Goal: Communication & Community: Answer question/provide support

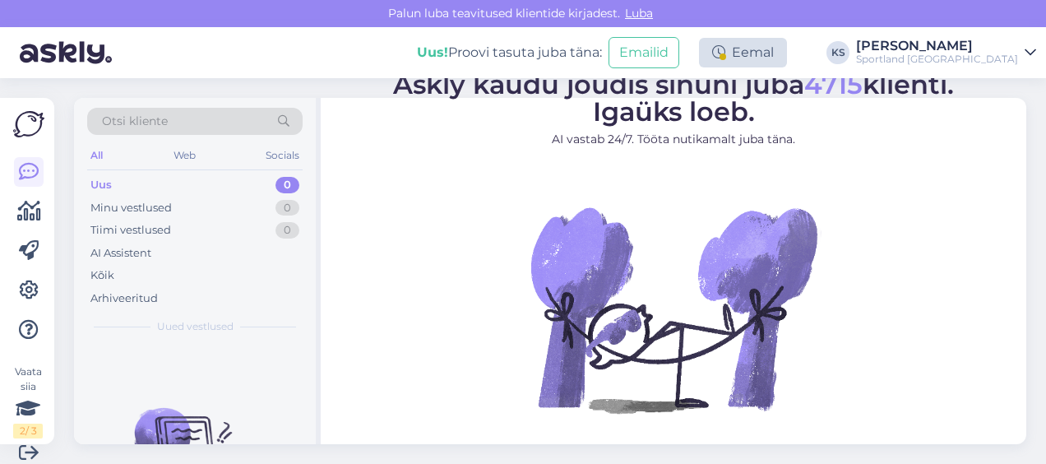
click at [725, 58] on icon at bounding box center [718, 52] width 13 height 13
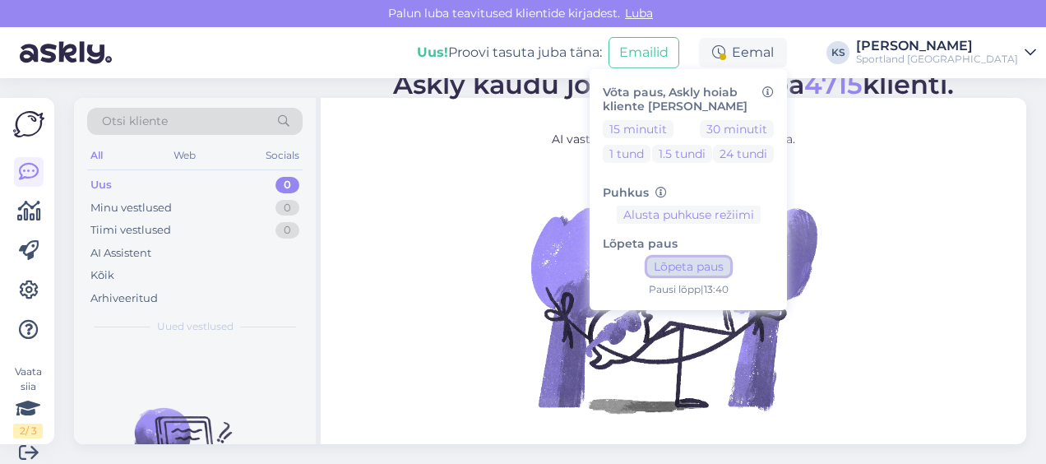
click at [730, 261] on button "Lõpeta paus" at bounding box center [688, 266] width 83 height 18
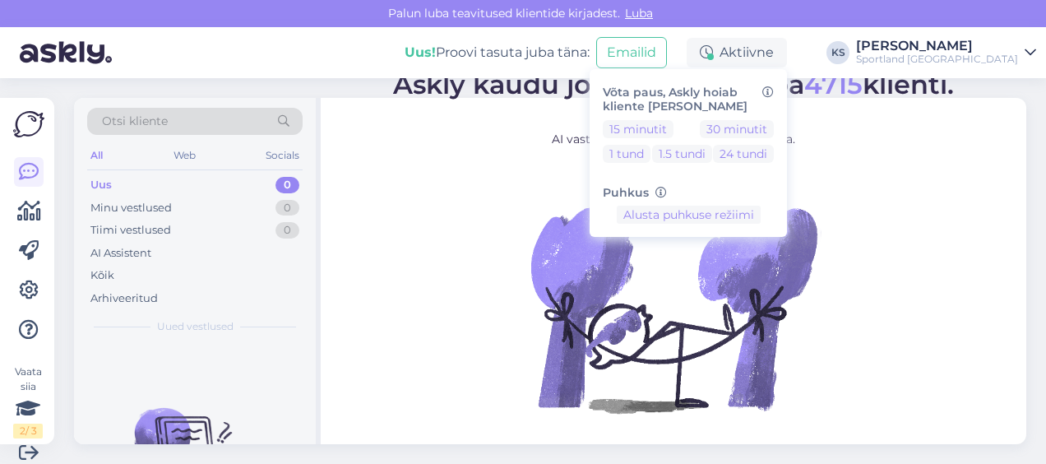
drag, startPoint x: 975, startPoint y: 41, endPoint x: 975, endPoint y: 58, distance: 16.4
click at [975, 40] on div "[PERSON_NAME]" at bounding box center [937, 45] width 162 height 13
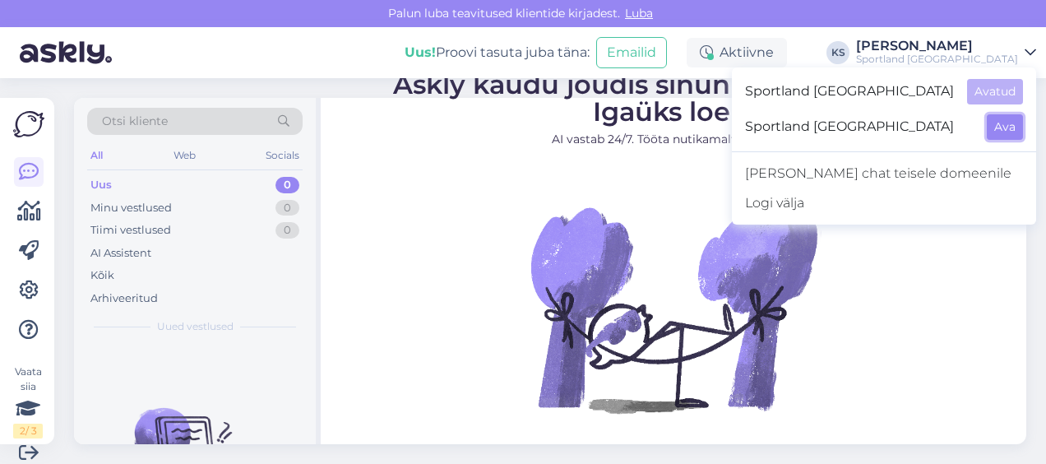
click at [990, 123] on button "Ava" at bounding box center [1005, 126] width 36 height 25
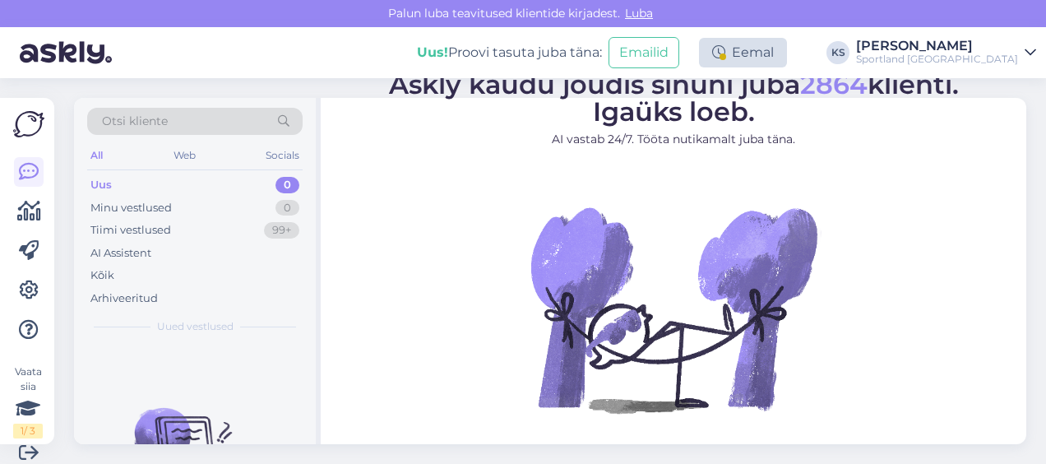
click at [787, 56] on div "Eemal" at bounding box center [743, 53] width 88 height 30
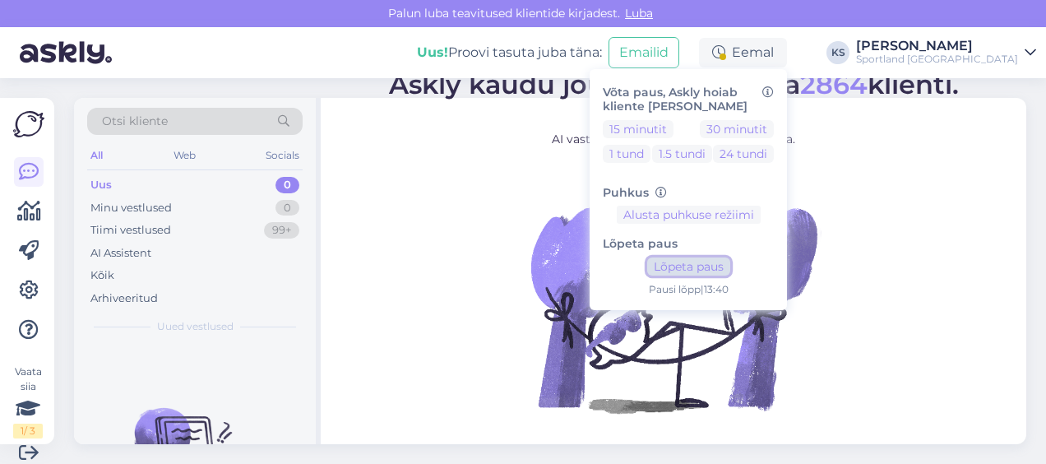
click at [730, 258] on button "Lõpeta paus" at bounding box center [688, 266] width 83 height 18
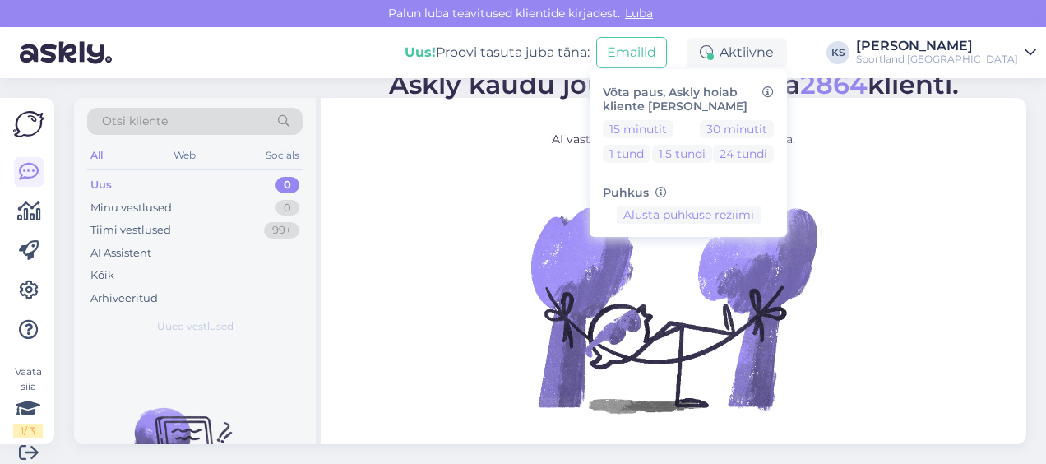
click at [960, 64] on div "Sportland [GEOGRAPHIC_DATA]" at bounding box center [937, 59] width 162 height 13
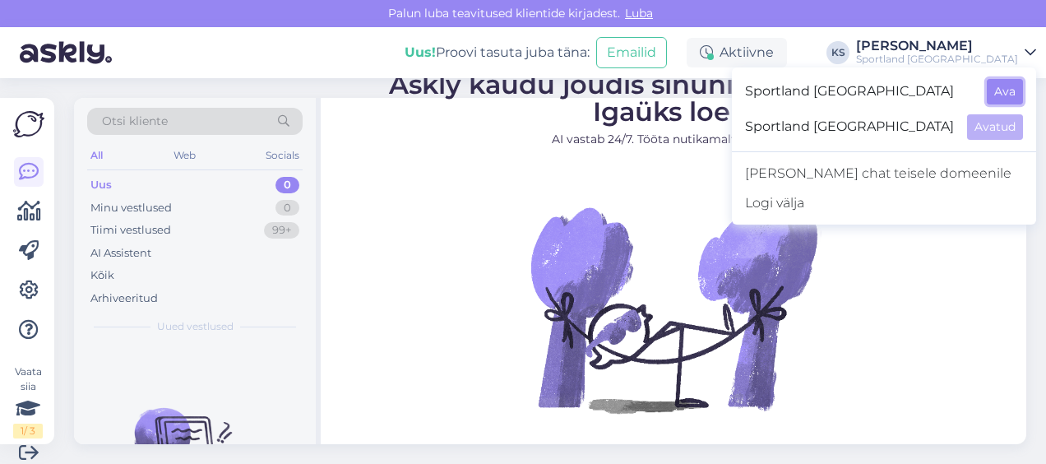
click at [1006, 85] on button "Ava" at bounding box center [1005, 91] width 36 height 25
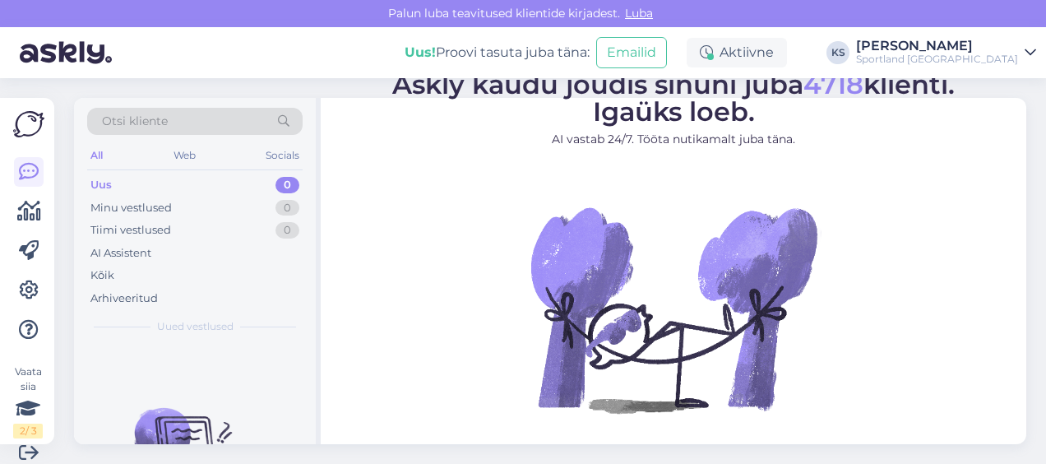
click at [942, 49] on div "[PERSON_NAME]" at bounding box center [937, 45] width 162 height 13
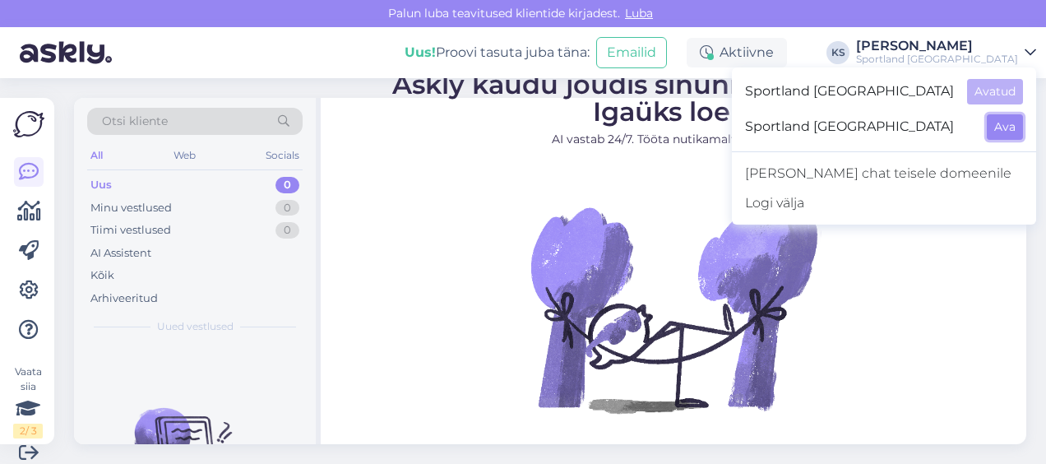
click at [1013, 117] on button "Ava" at bounding box center [1005, 126] width 36 height 25
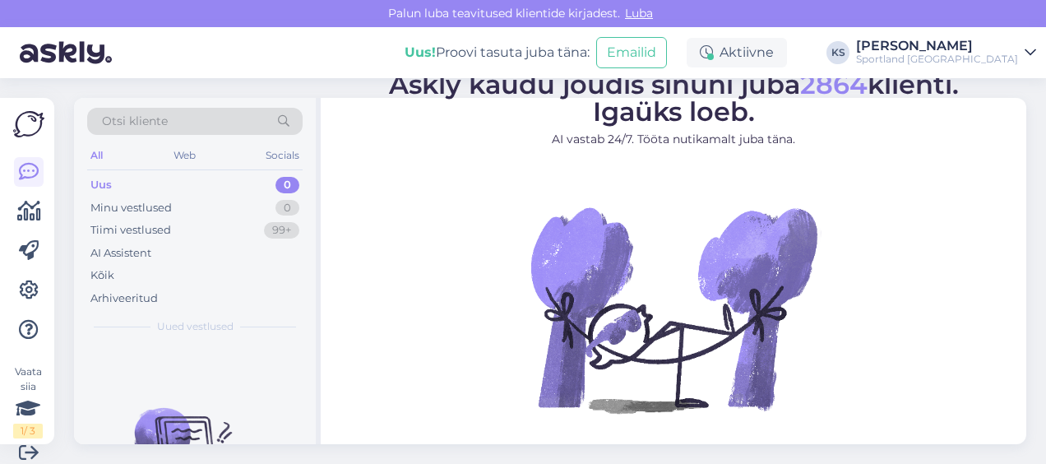
click at [1000, 55] on div "Sportland [GEOGRAPHIC_DATA]" at bounding box center [937, 59] width 162 height 13
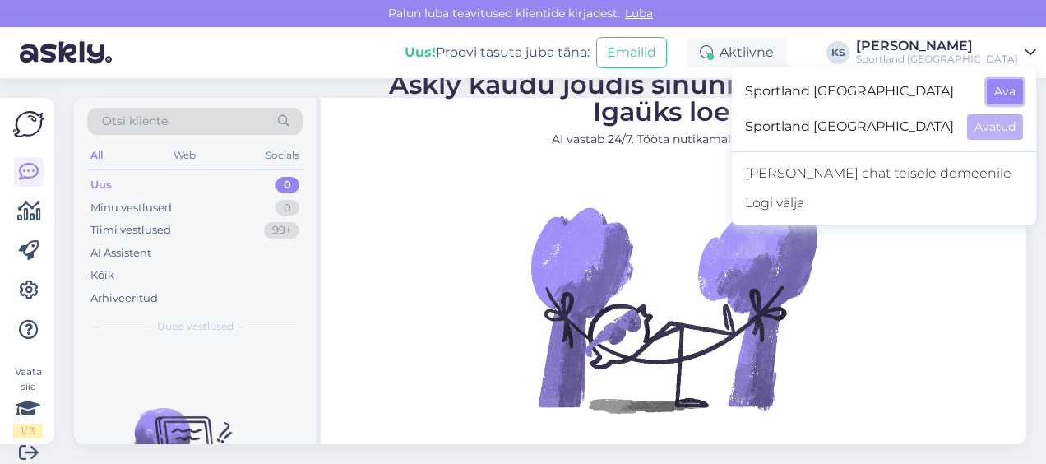
click at [1020, 79] on button "Ava" at bounding box center [1005, 91] width 36 height 25
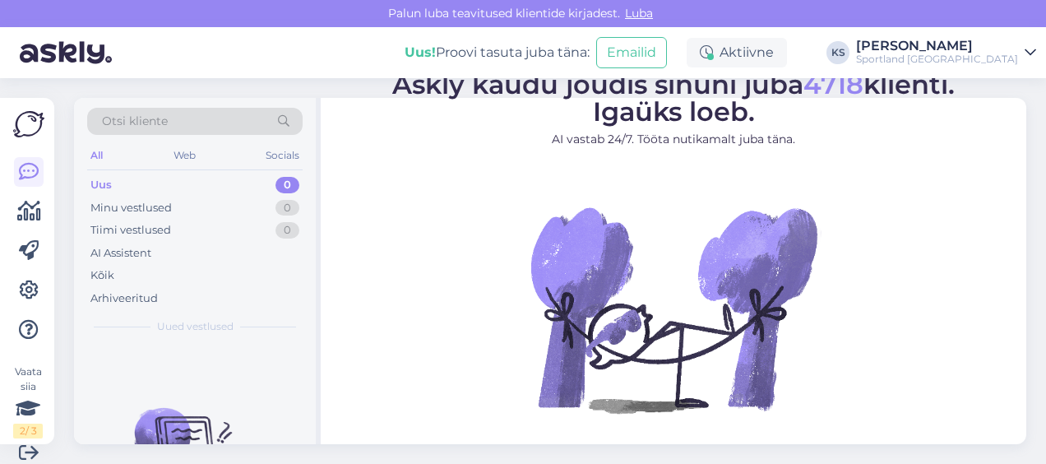
click at [1000, 48] on div "[PERSON_NAME]" at bounding box center [937, 45] width 162 height 13
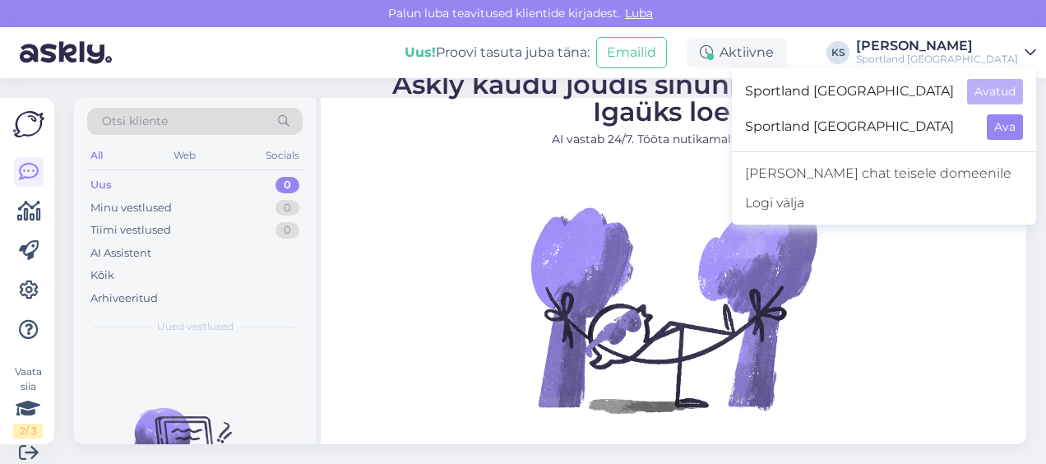
drag, startPoint x: 1005, startPoint y: 111, endPoint x: 1008, endPoint y: 119, distance: 8.9
click at [1005, 111] on div "Sportland Finland Ava" at bounding box center [884, 126] width 304 height 35
click at [1009, 123] on button "Ava" at bounding box center [1005, 126] width 36 height 25
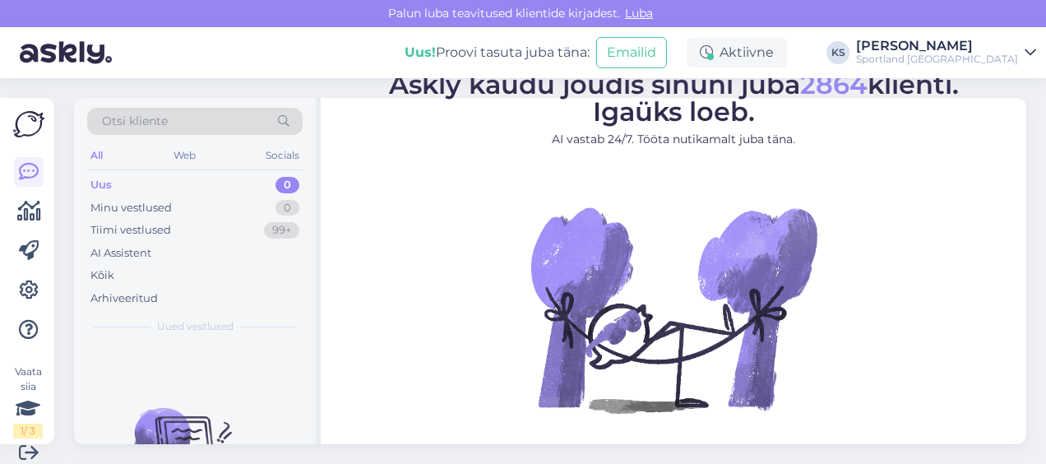
click at [982, 56] on div "Sportland [GEOGRAPHIC_DATA]" at bounding box center [937, 59] width 162 height 13
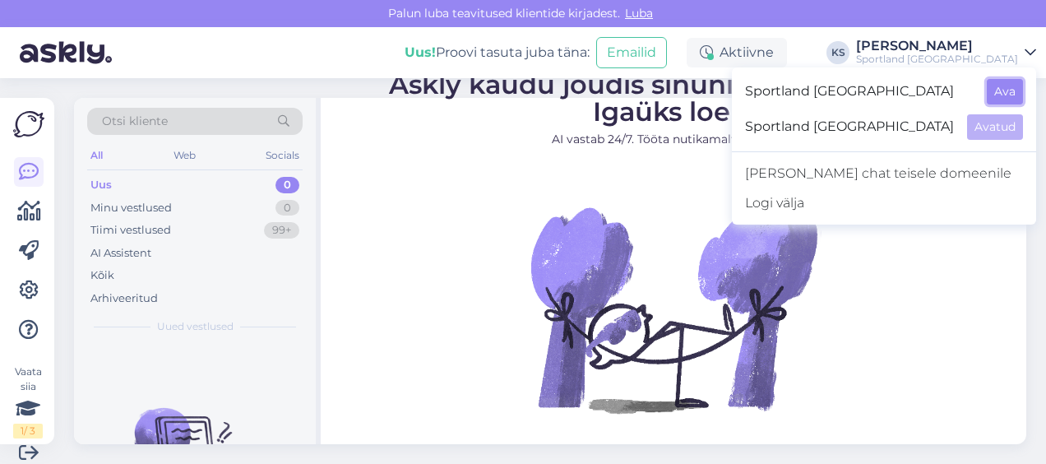
click at [993, 81] on button "Ava" at bounding box center [1005, 91] width 36 height 25
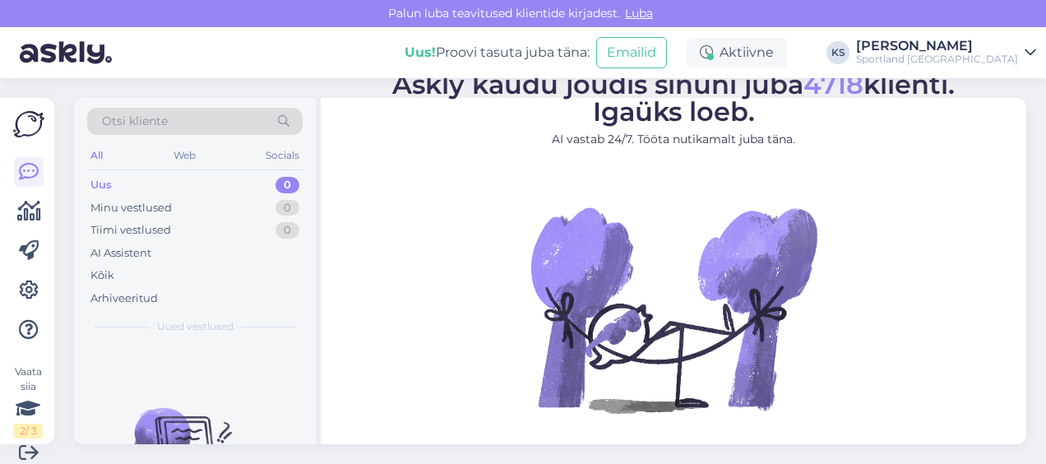
click at [985, 53] on div "Sportland [GEOGRAPHIC_DATA]" at bounding box center [937, 59] width 162 height 13
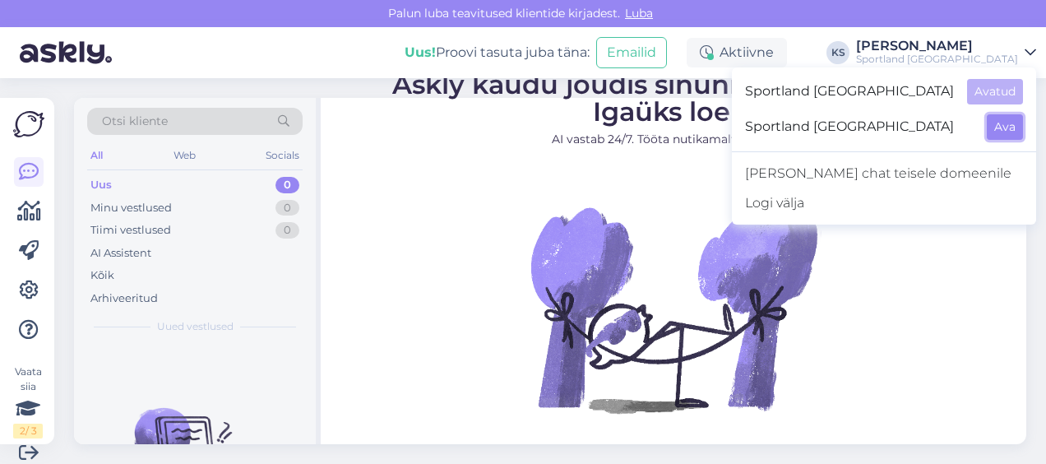
click at [1006, 129] on button "Ava" at bounding box center [1005, 126] width 36 height 25
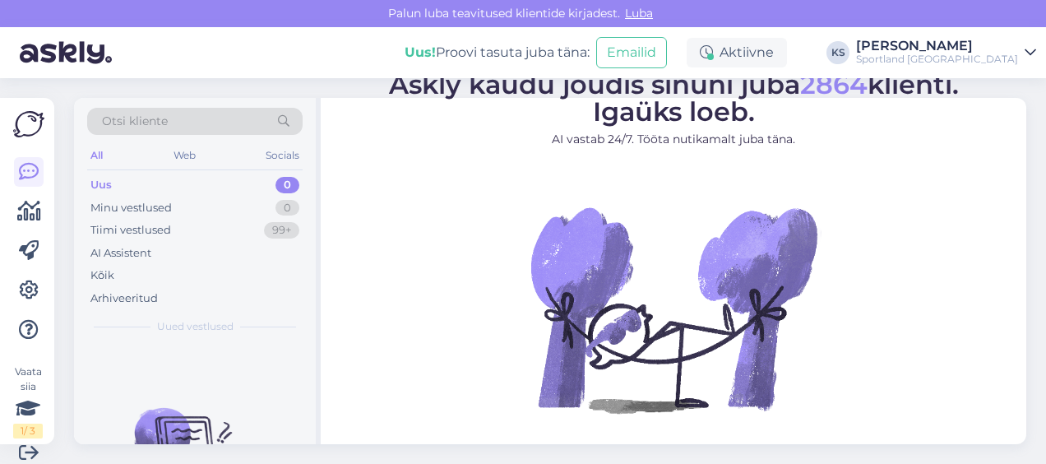
click at [993, 62] on div "Sportland [GEOGRAPHIC_DATA]" at bounding box center [937, 59] width 162 height 13
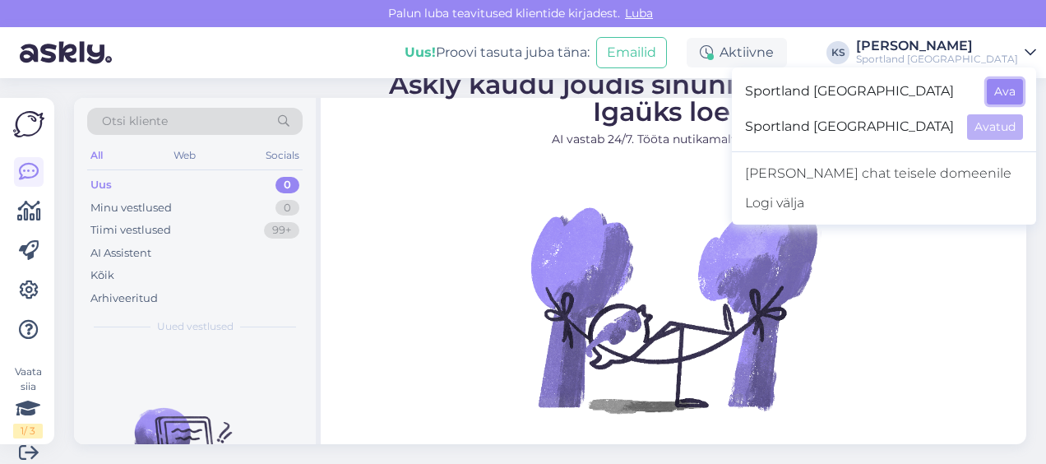
click at [994, 90] on button "Ava" at bounding box center [1005, 91] width 36 height 25
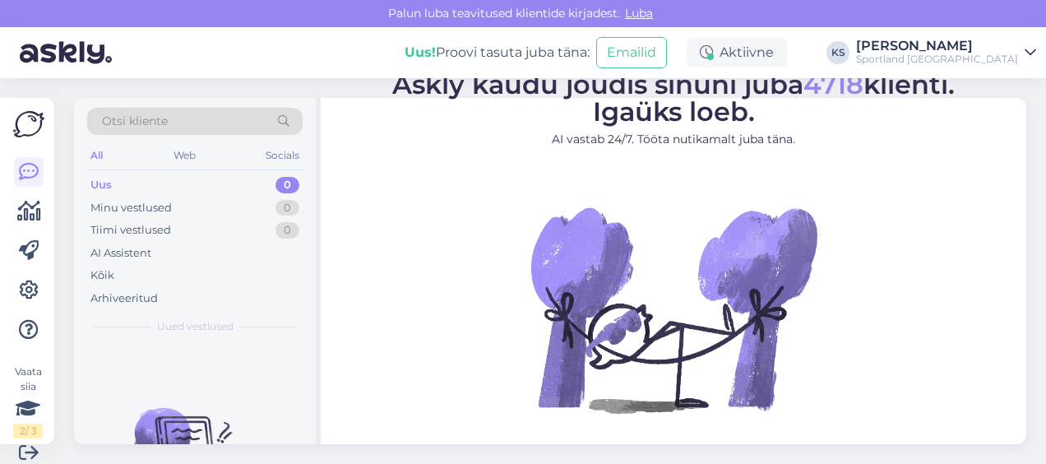
click at [980, 51] on div "[PERSON_NAME]" at bounding box center [937, 45] width 162 height 13
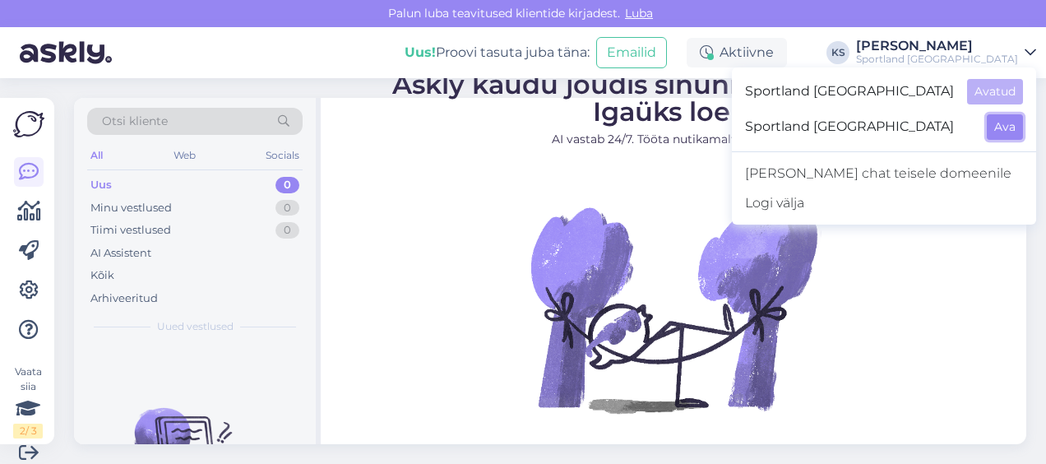
click at [1002, 132] on button "Ava" at bounding box center [1005, 126] width 36 height 25
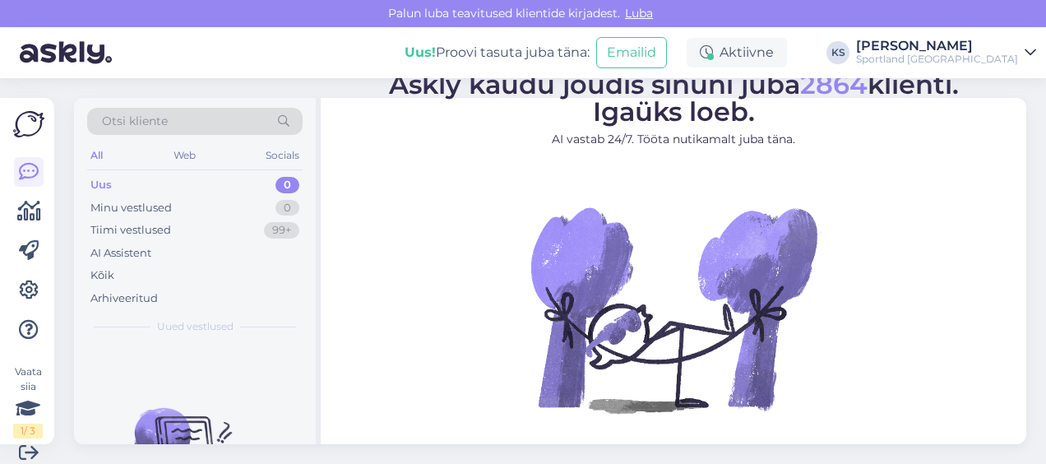
click at [982, 67] on div "Uus! Proovi tasuta [PERSON_NAME]: Emailid Aktiivne KS [PERSON_NAME] Sportland […" at bounding box center [523, 52] width 1046 height 51
click at [982, 53] on div "Sportland [GEOGRAPHIC_DATA]" at bounding box center [937, 59] width 162 height 13
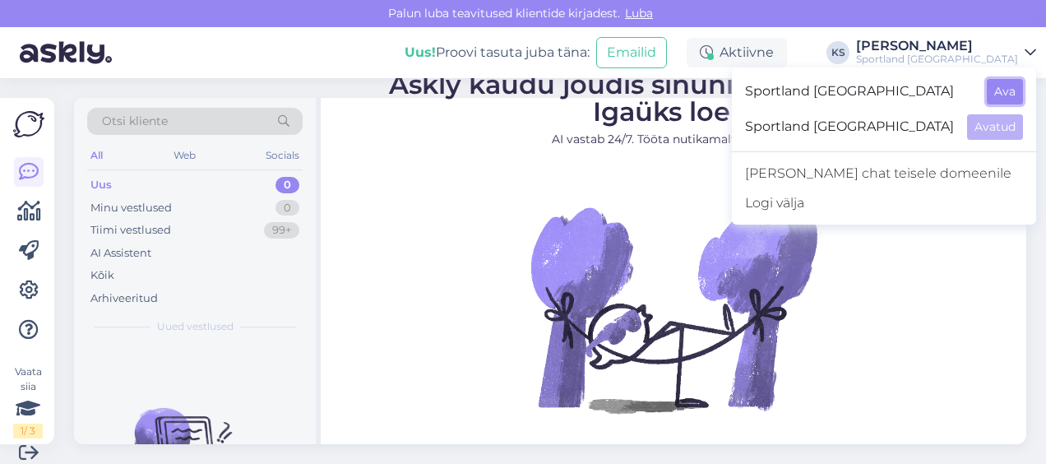
click at [1009, 85] on button "Ava" at bounding box center [1005, 91] width 36 height 25
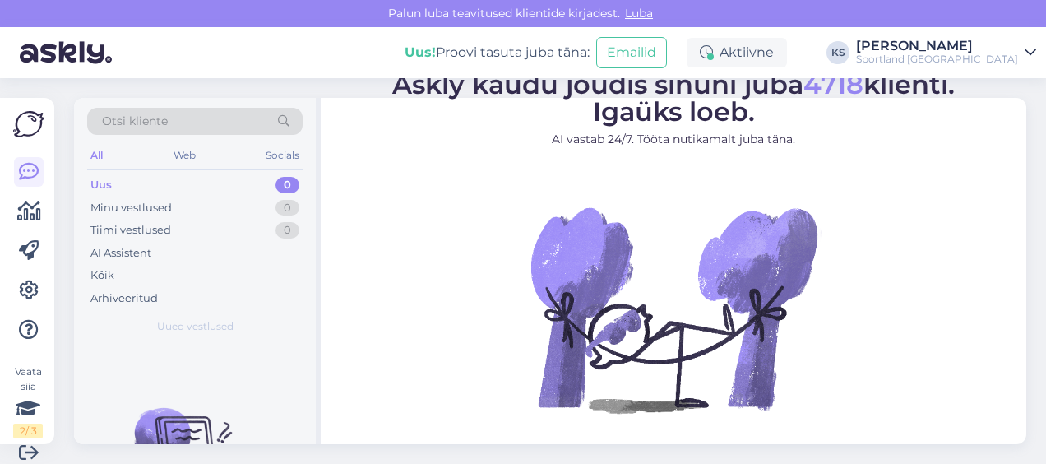
click at [939, 53] on div "Sportland [GEOGRAPHIC_DATA]" at bounding box center [937, 59] width 162 height 13
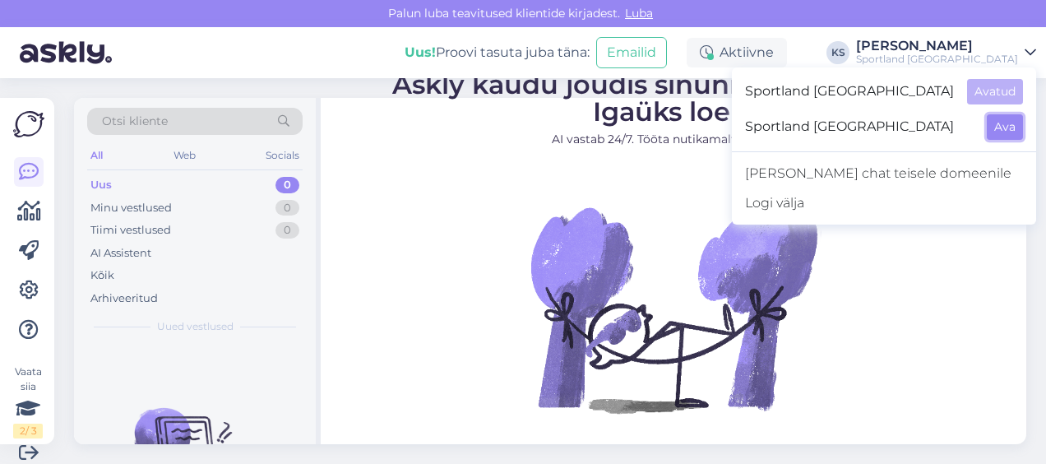
click at [990, 133] on button "Ava" at bounding box center [1005, 126] width 36 height 25
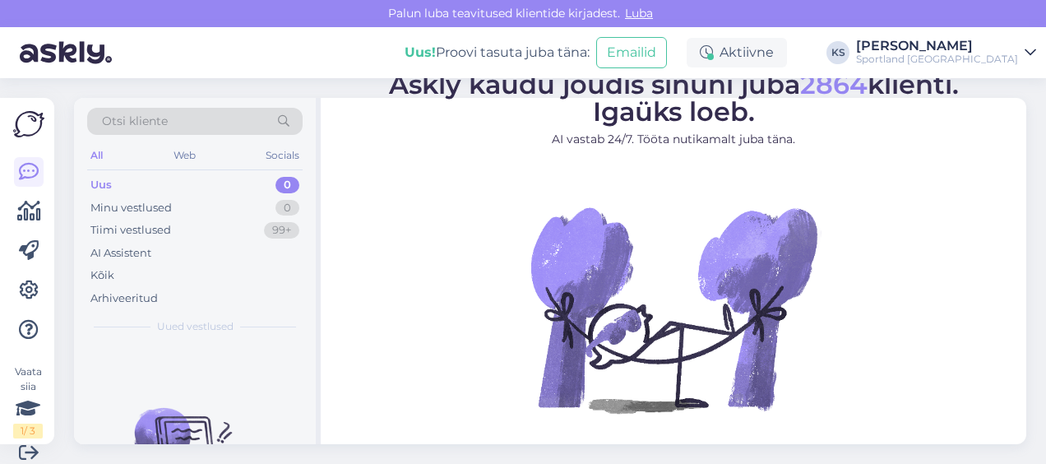
click at [973, 72] on div "Uus! Proovi tasuta [PERSON_NAME]: Emailid Aktiivne KS [PERSON_NAME] Sportland […" at bounding box center [523, 52] width 1046 height 51
click at [973, 53] on div "Sportland [GEOGRAPHIC_DATA]" at bounding box center [937, 59] width 162 height 13
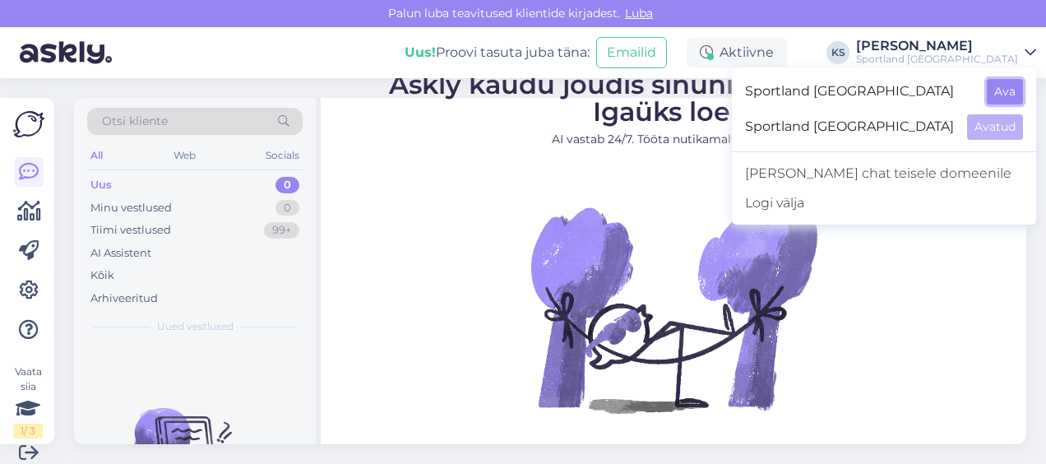
click at [1002, 88] on button "Ava" at bounding box center [1005, 91] width 36 height 25
